Goal: Task Accomplishment & Management: Complete application form

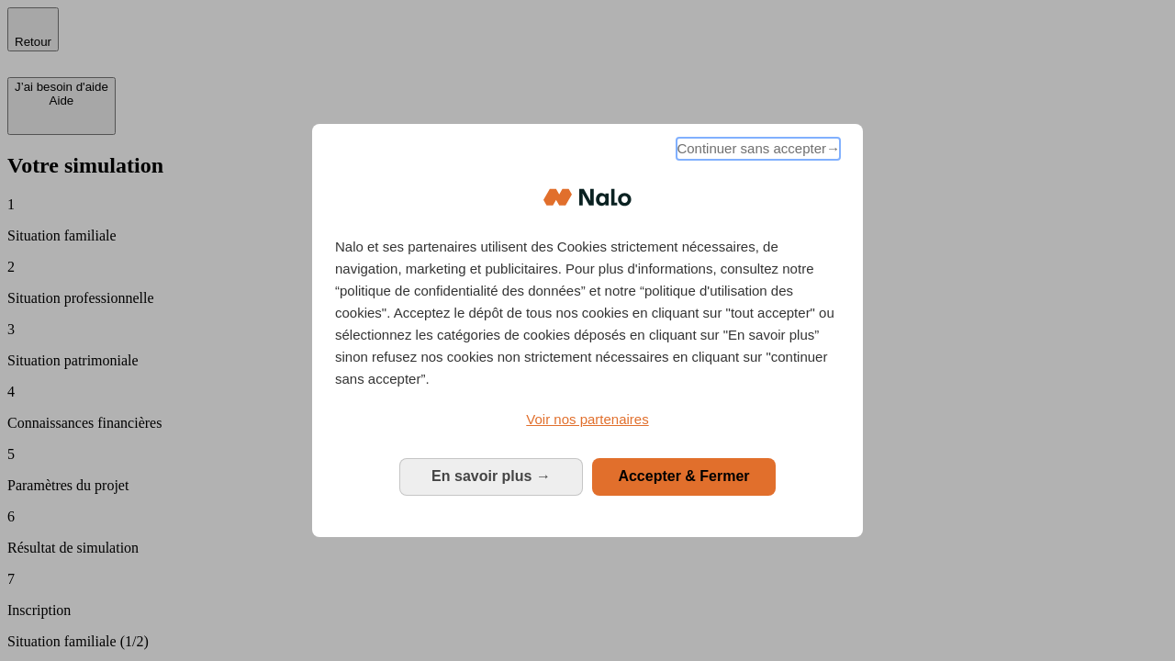
click at [756, 151] on span "Continuer sans accepter →" at bounding box center [757, 149] width 163 height 22
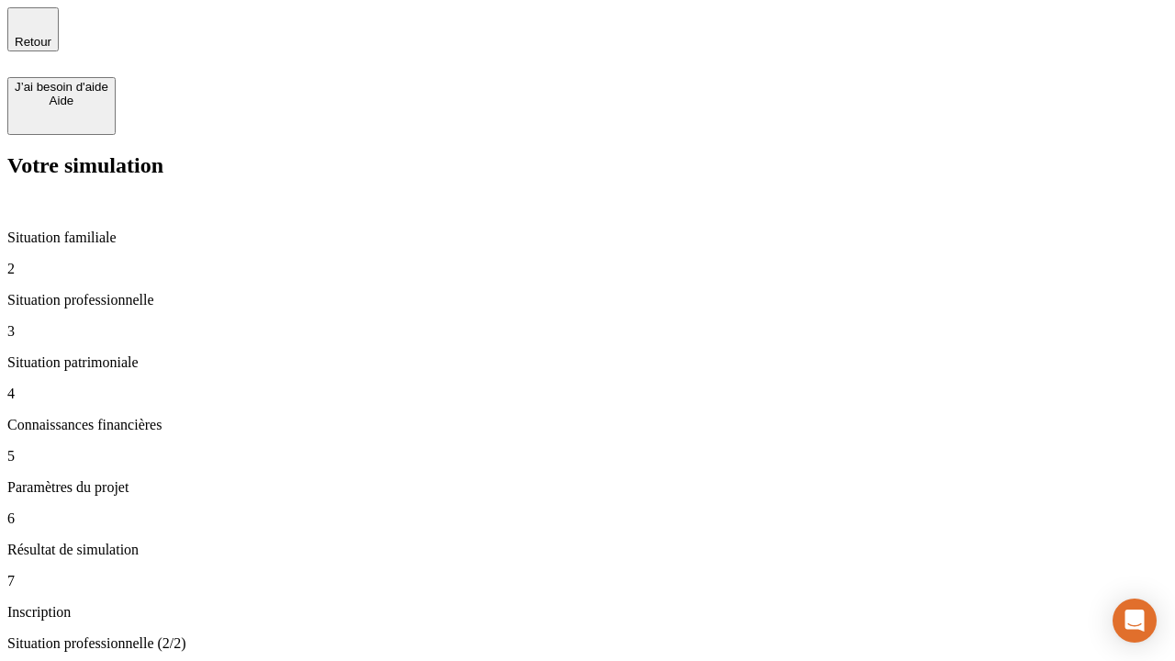
type input "30 000"
type input "0"
type input "1 000"
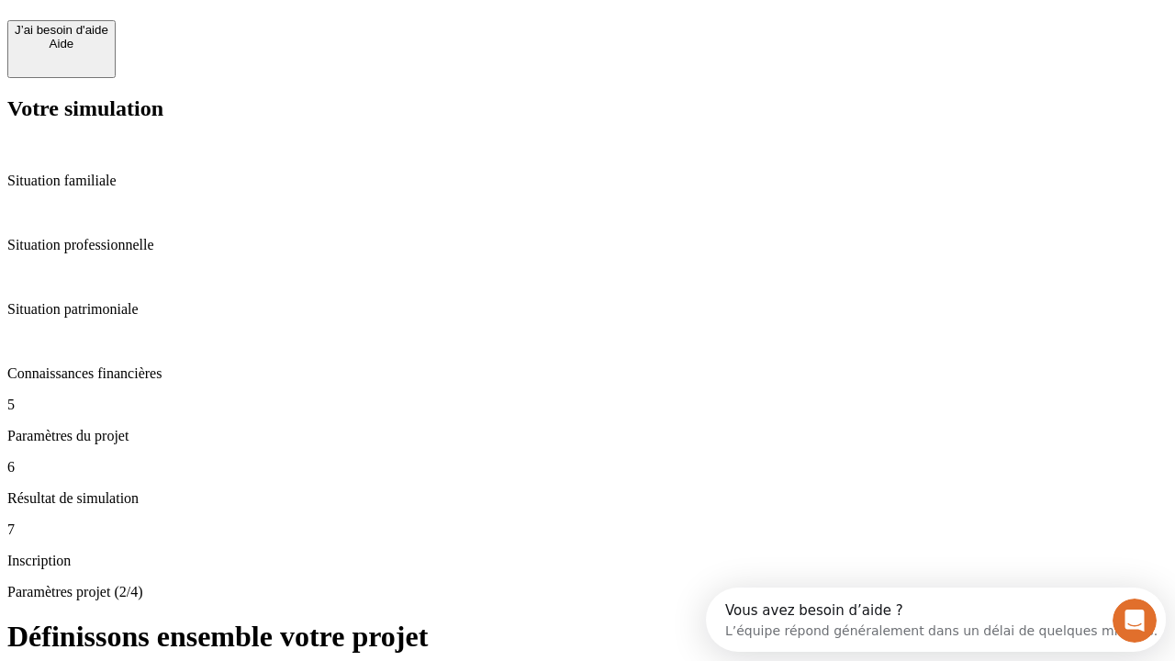
scroll to position [35, 0]
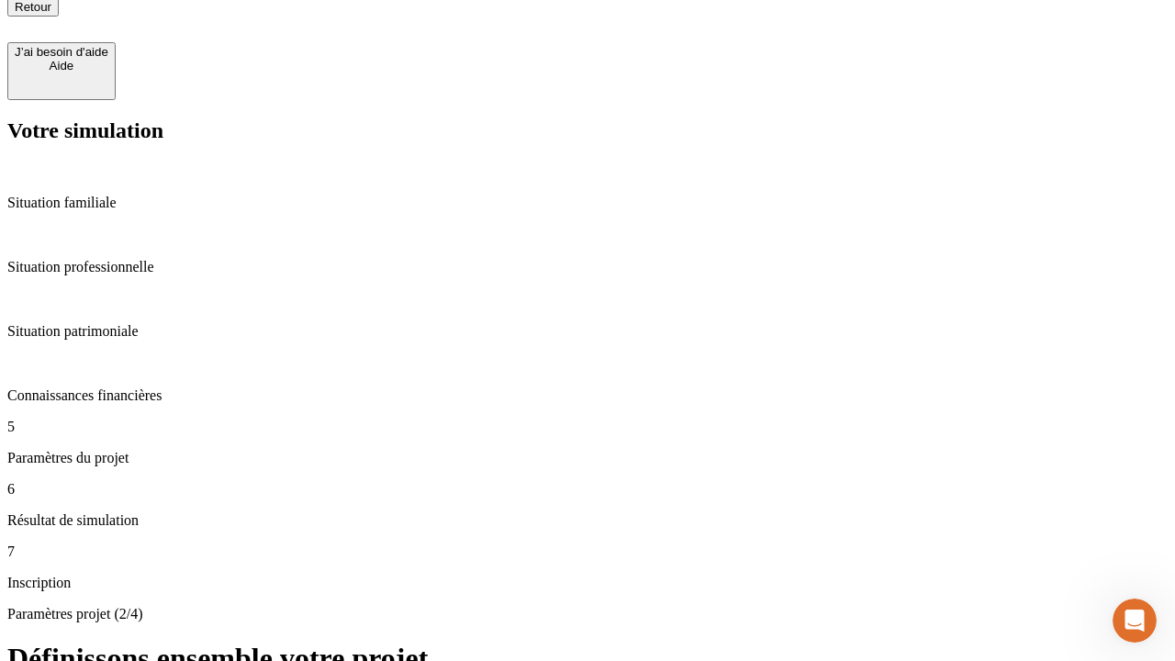
scroll to position [18, 0]
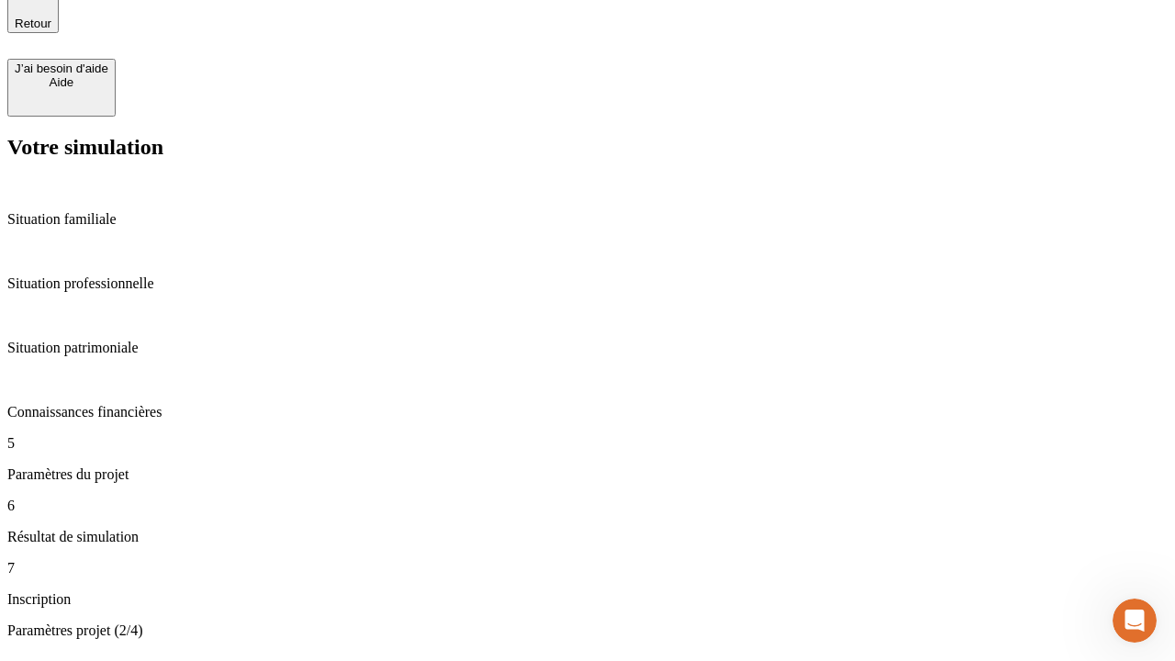
type input "40"
type input "64"
type input "200 000"
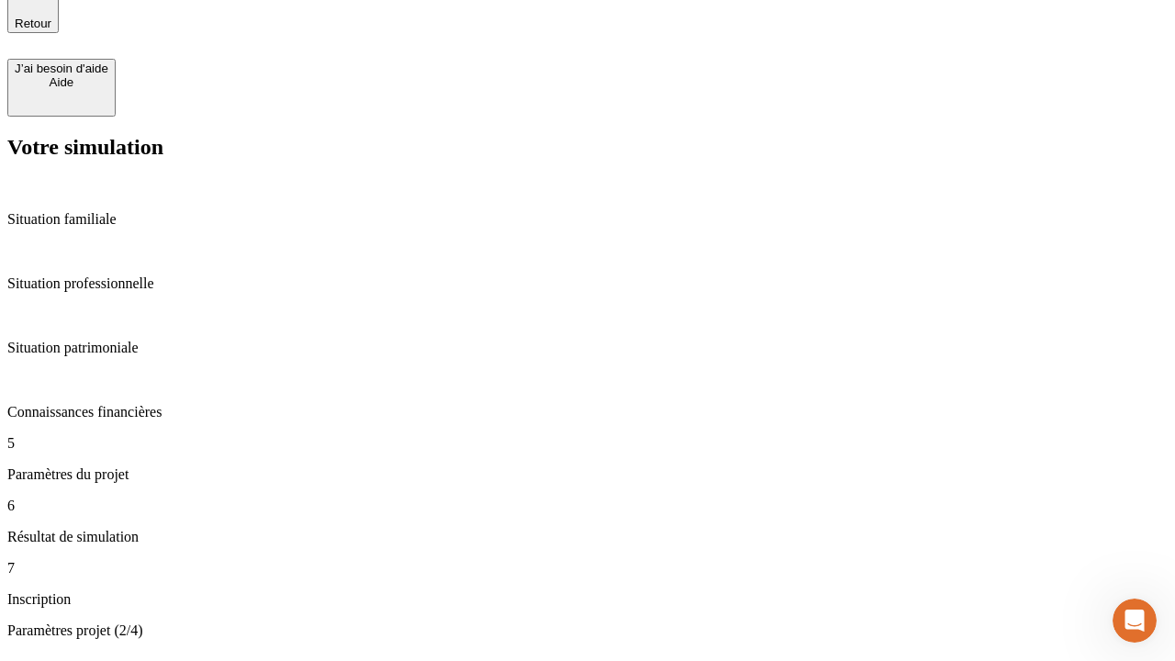
type input "640"
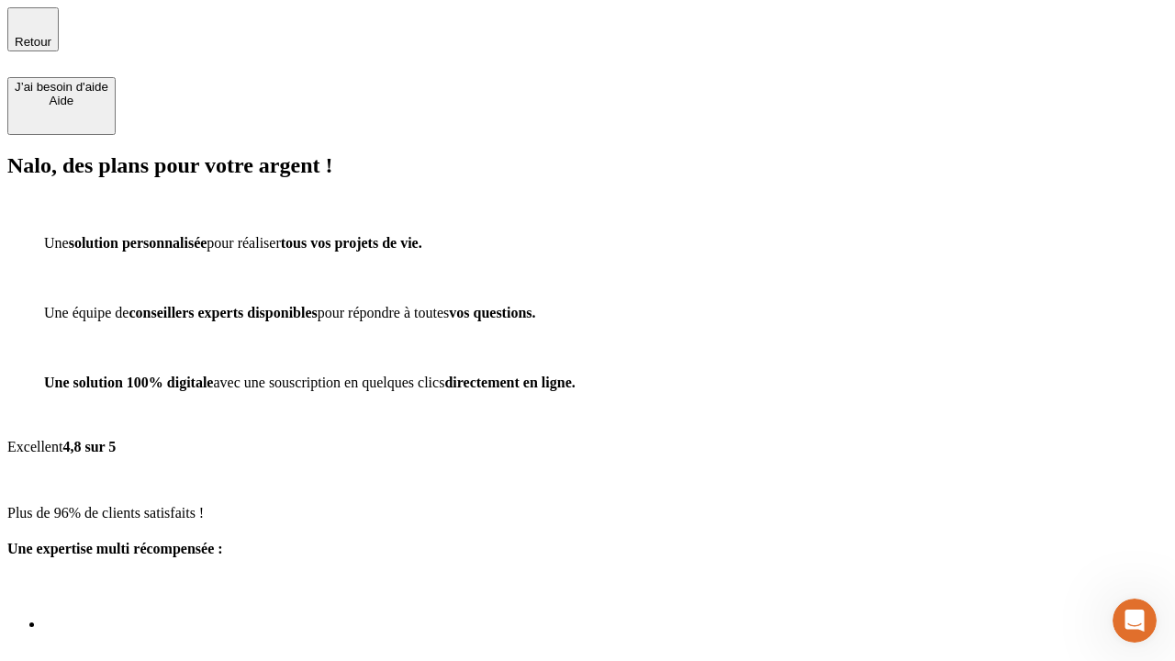
scroll to position [13, 0]
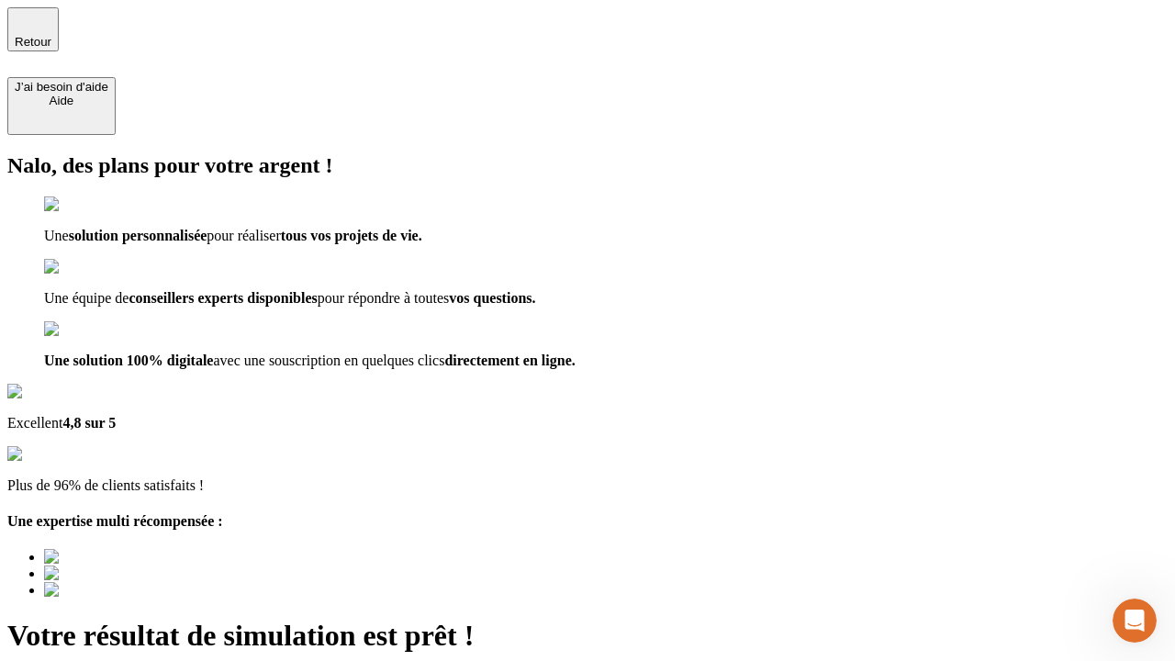
type input "[EMAIL_ADDRESS][DOMAIN_NAME]"
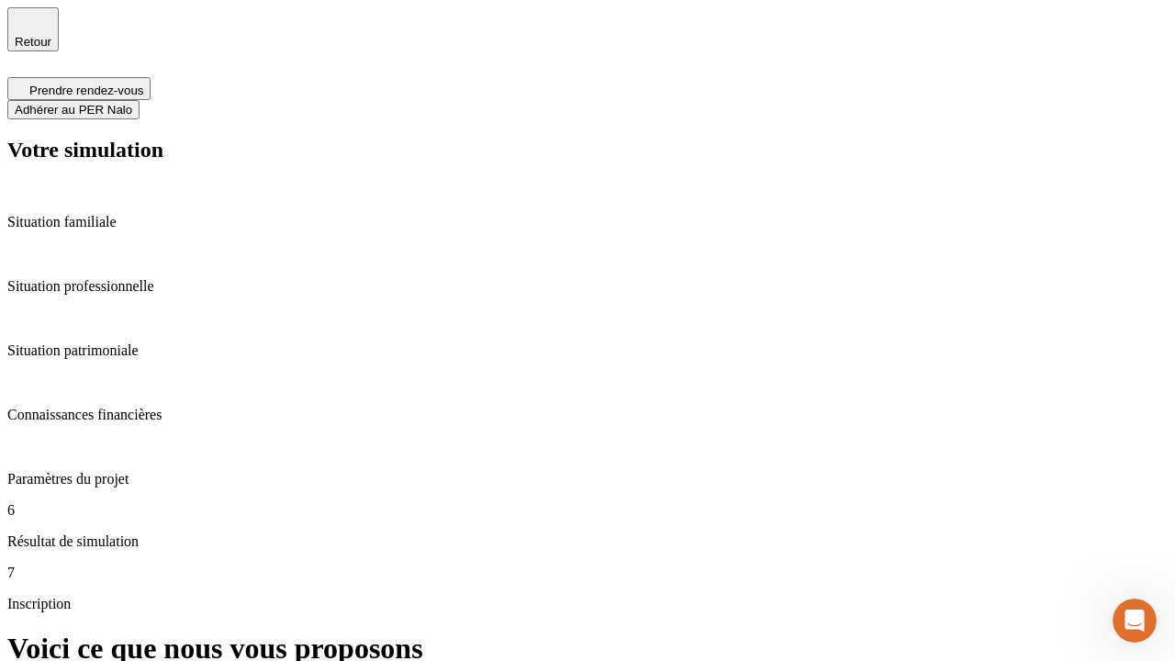
click at [132, 103] on span "Adhérer au PER Nalo" at bounding box center [73, 110] width 117 height 14
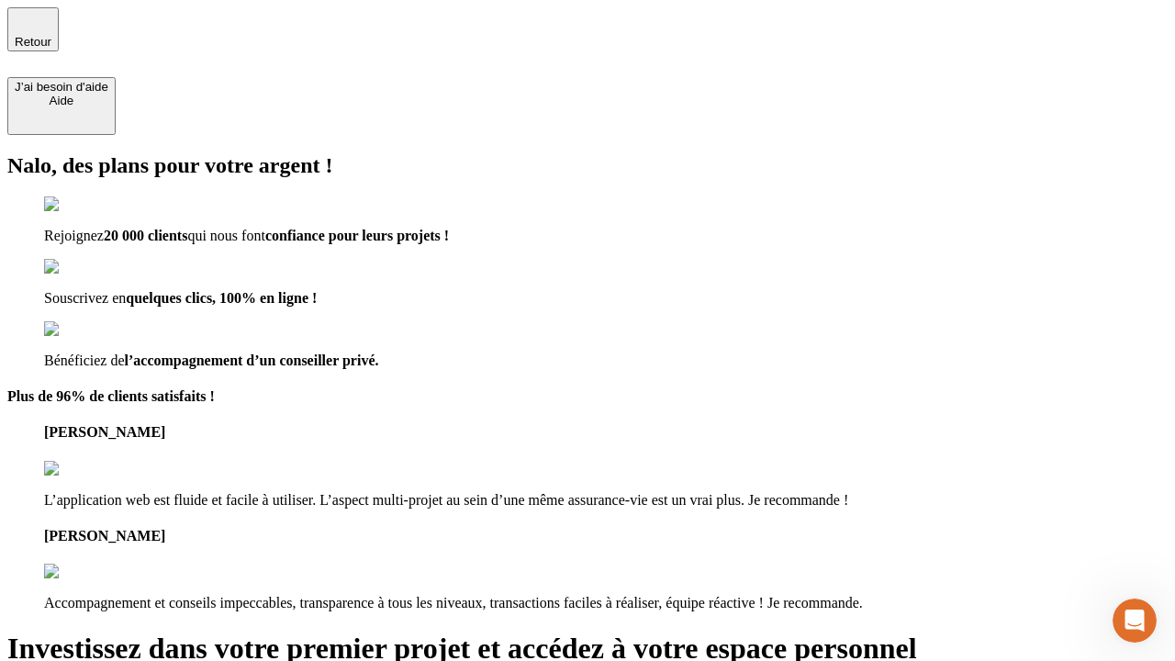
type input "[PERSON_NAME][EMAIL_ADDRESS][DOMAIN_NAME]"
